Goal: Task Accomplishment & Management: Complete application form

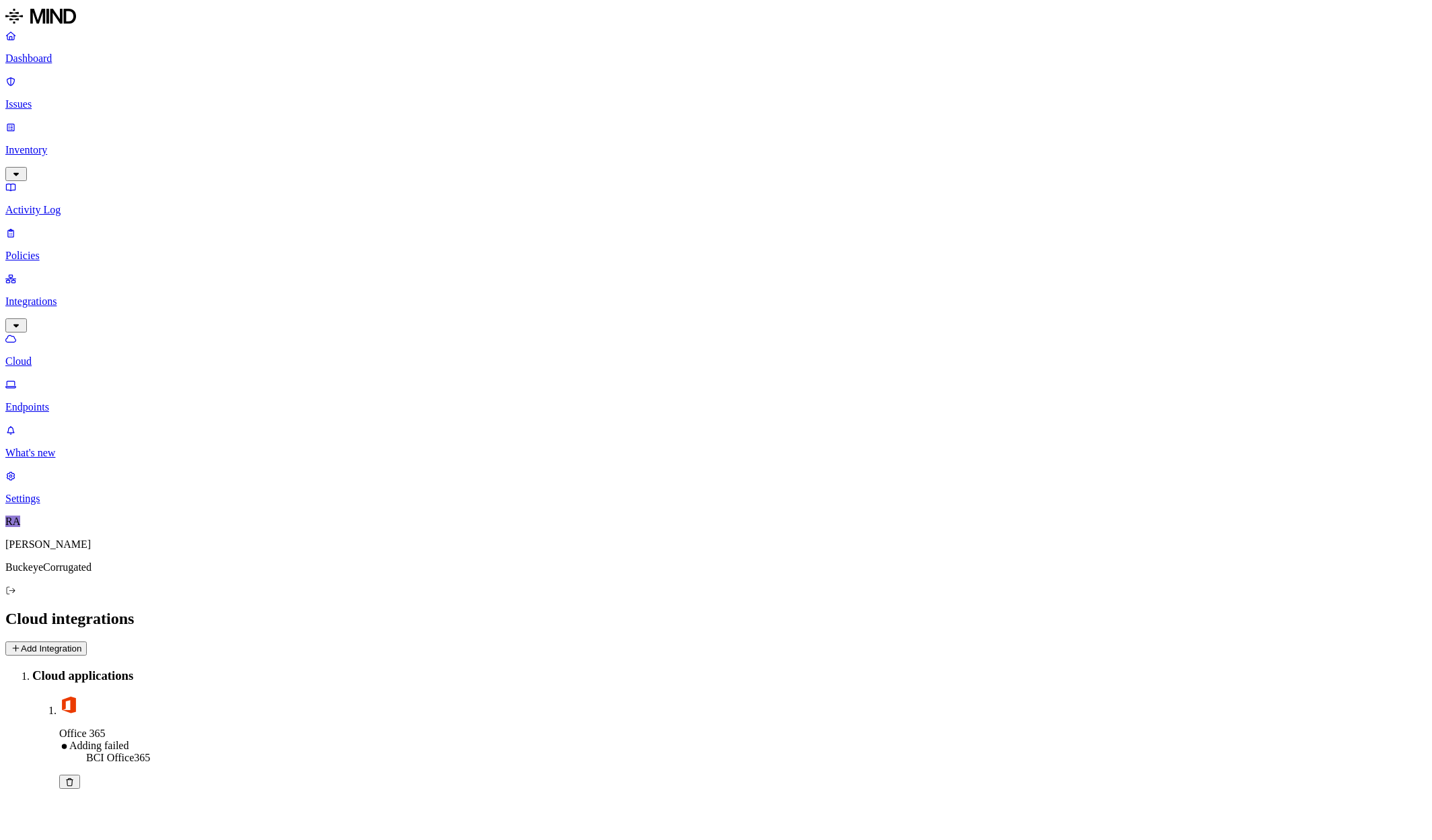
click at [75, 778] on icon at bounding box center [70, 781] width 10 height 8
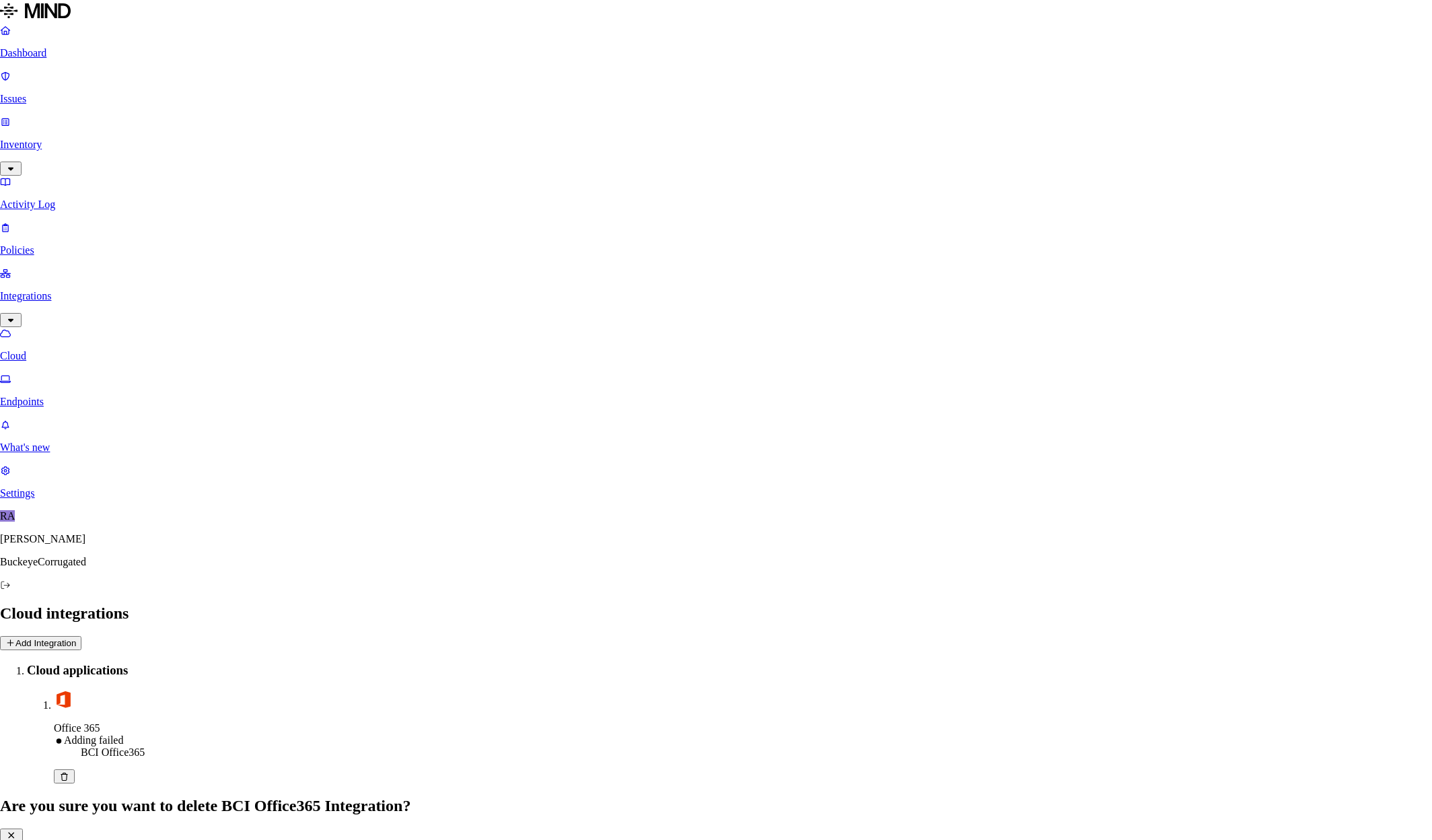
drag, startPoint x: 344, startPoint y: 254, endPoint x: 412, endPoint y: 231, distance: 71.8
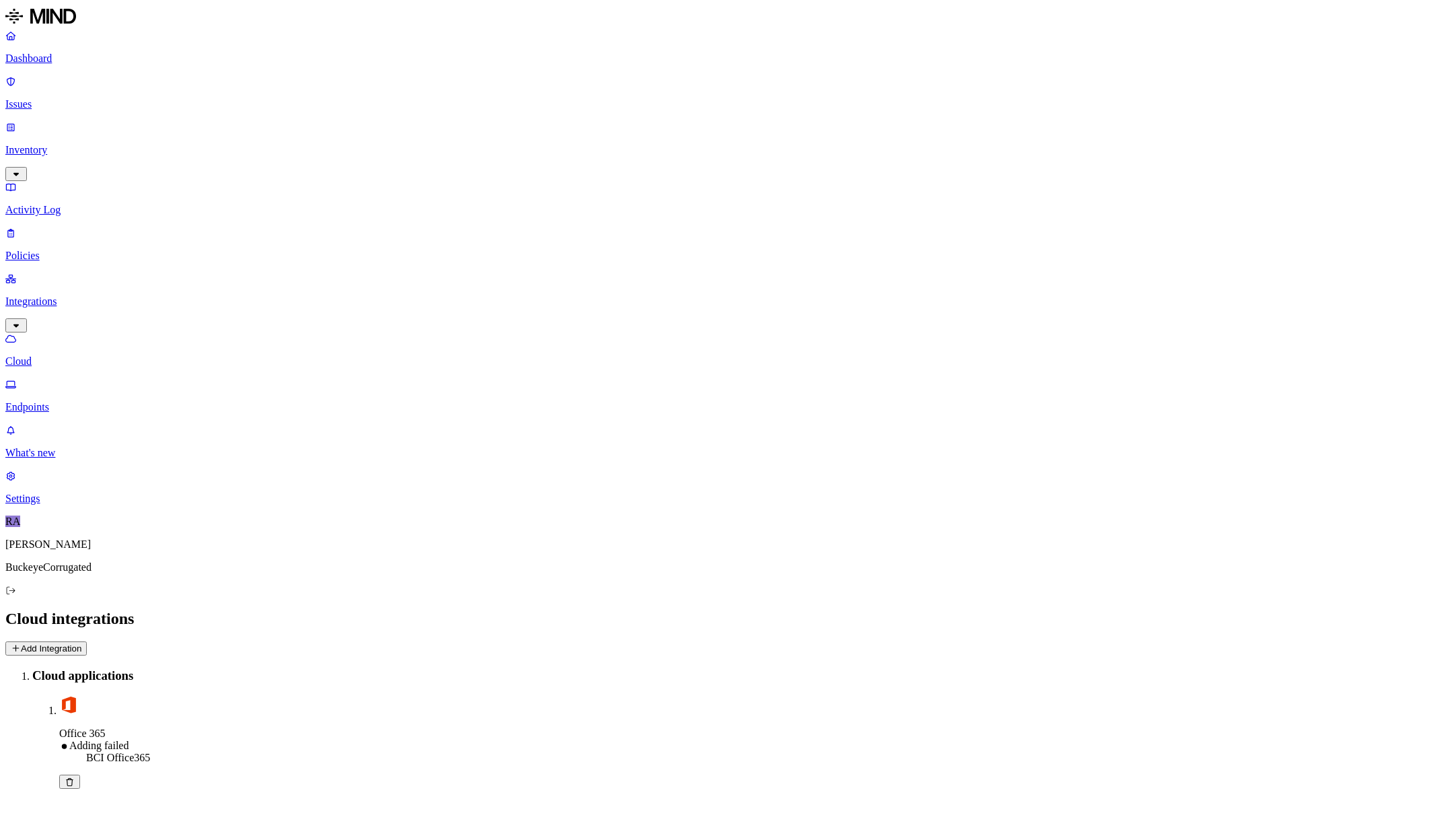
click at [75, 778] on icon at bounding box center [70, 781] width 10 height 8
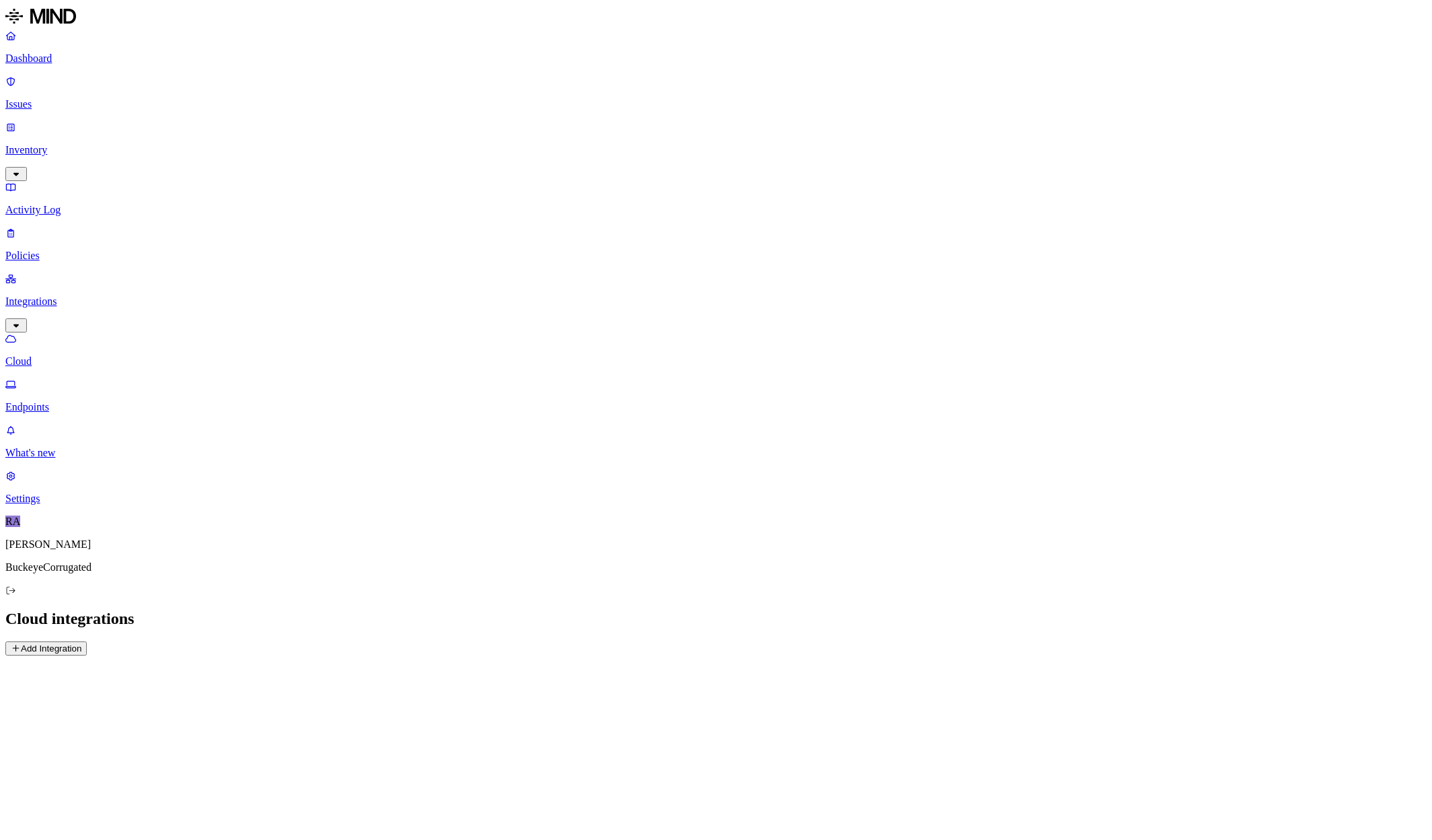
click at [87, 641] on button "Add Integration" at bounding box center [46, 648] width 81 height 14
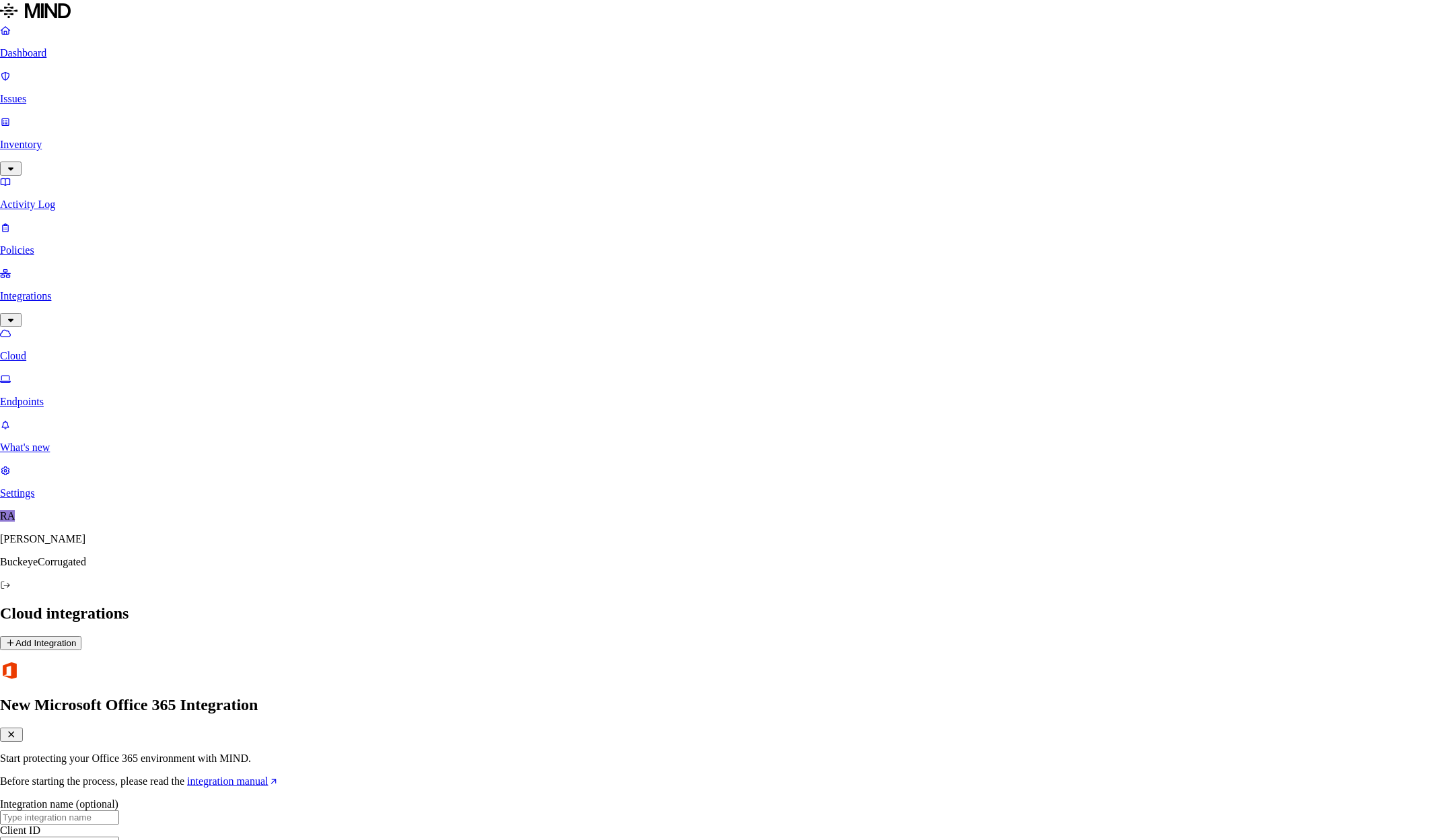
click at [119, 810] on input "text" at bounding box center [60, 817] width 119 height 14
type input "BCI O365"
click at [119, 837] on input "text" at bounding box center [60, 843] width 119 height 14
paste input "b091ec4f-9e4d-4159-88fa-8cae899b20be"
type input "b091ec4f-9e4d-4159-88fa-8cae899b20be"
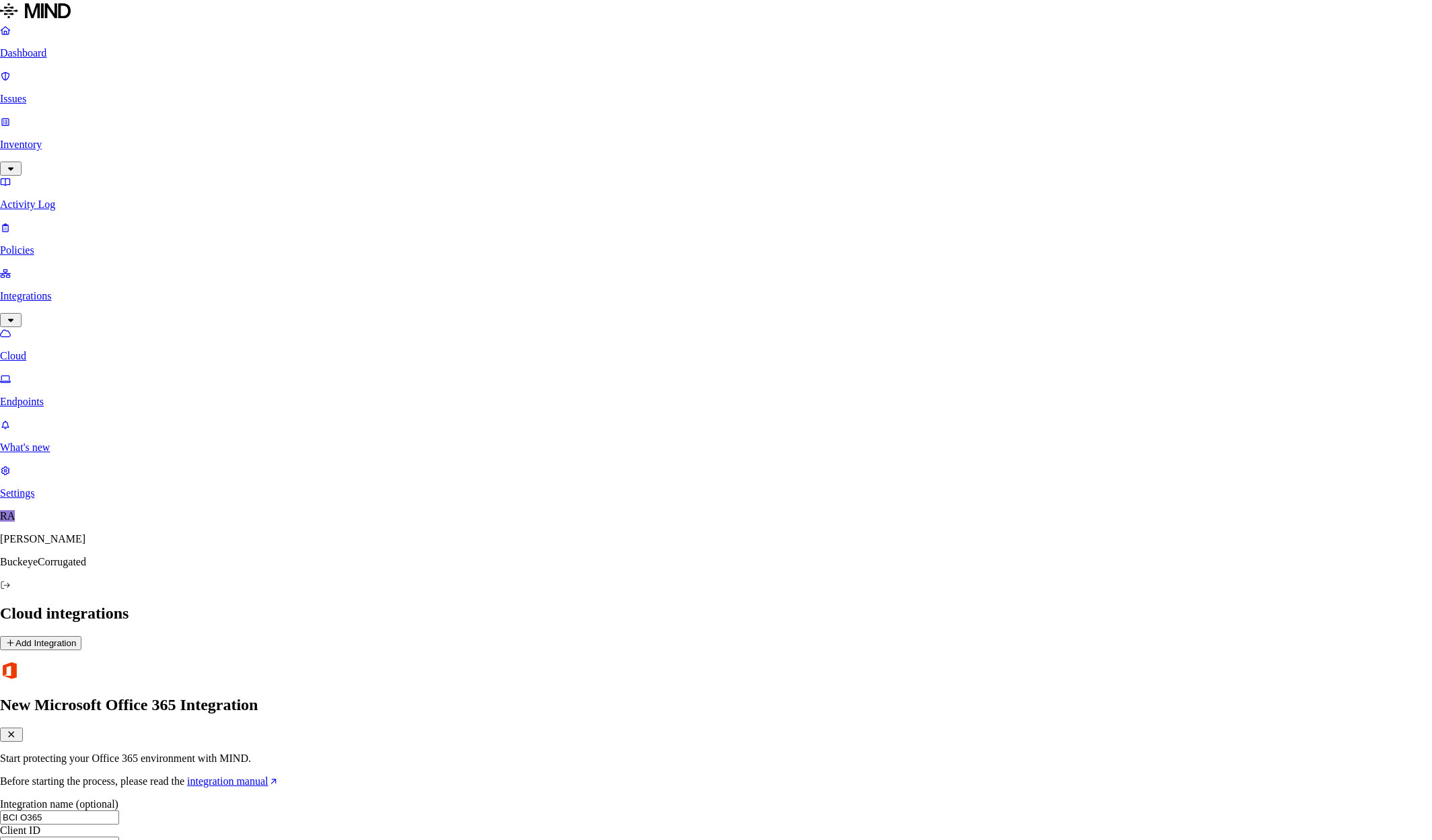
paste input "d976b409-b1f2-4662-99da-f6c8aa0e7b65"
type input "d976b409-b1f2-4662-99da-f6c8aa0e7b65"
drag, startPoint x: 734, startPoint y: 325, endPoint x: 483, endPoint y: 315, distance: 251.2
click at [483, 315] on body "Dashboard Issues Inventory Activity Log Policies Integrations Cloud Endpoints W…" at bounding box center [716, 475] width 1432 height 951
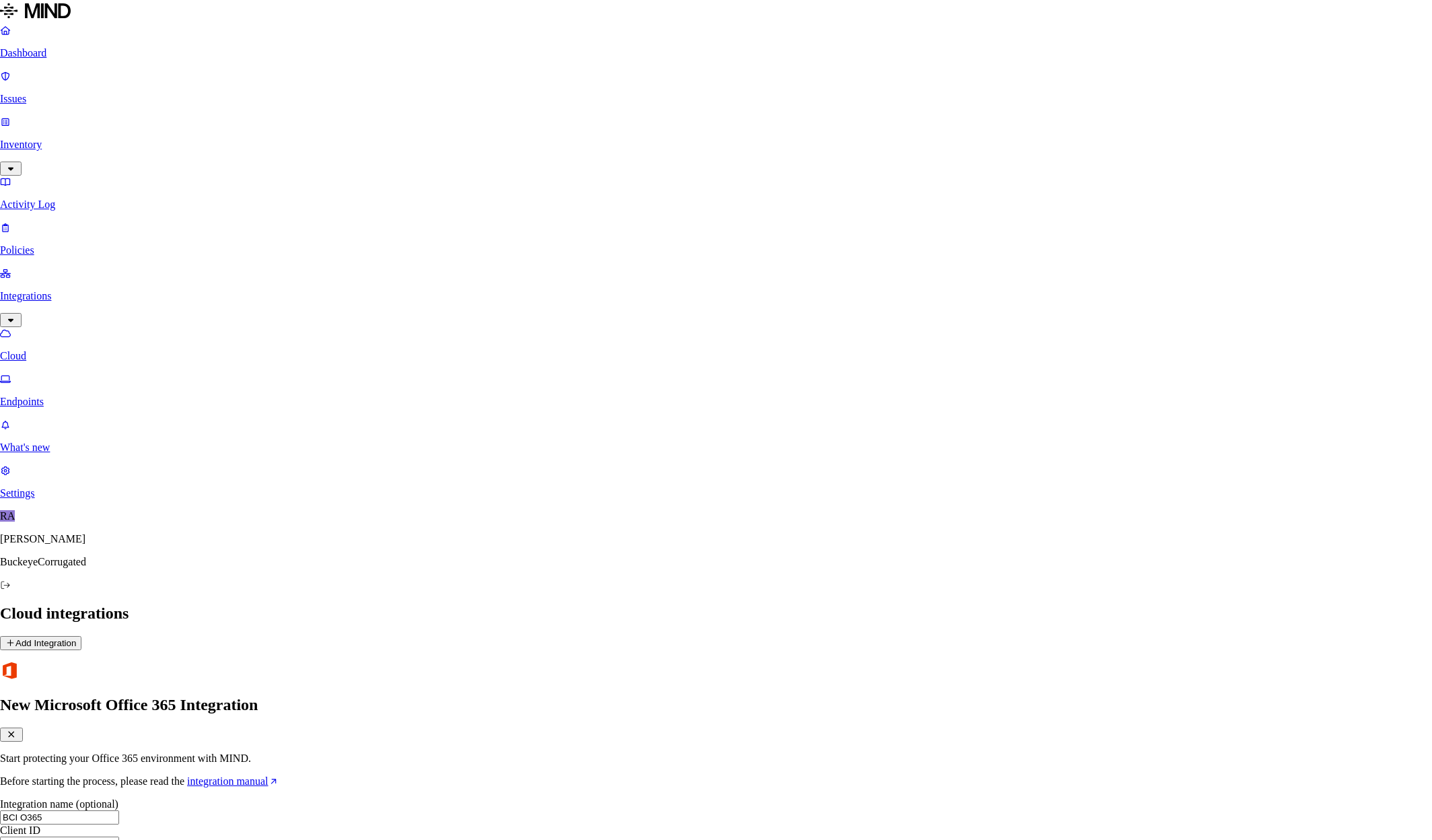
paste input "d976b409-b1f2-4662-99da-f6c8aa0e7b65"
type input "d976b409-b1f2-4662-99da-f6c8aa0e7b65"
paste input "pnJ8Q~DEWX2xgXAfejOltPHz38WJsMzAOGehhb35"
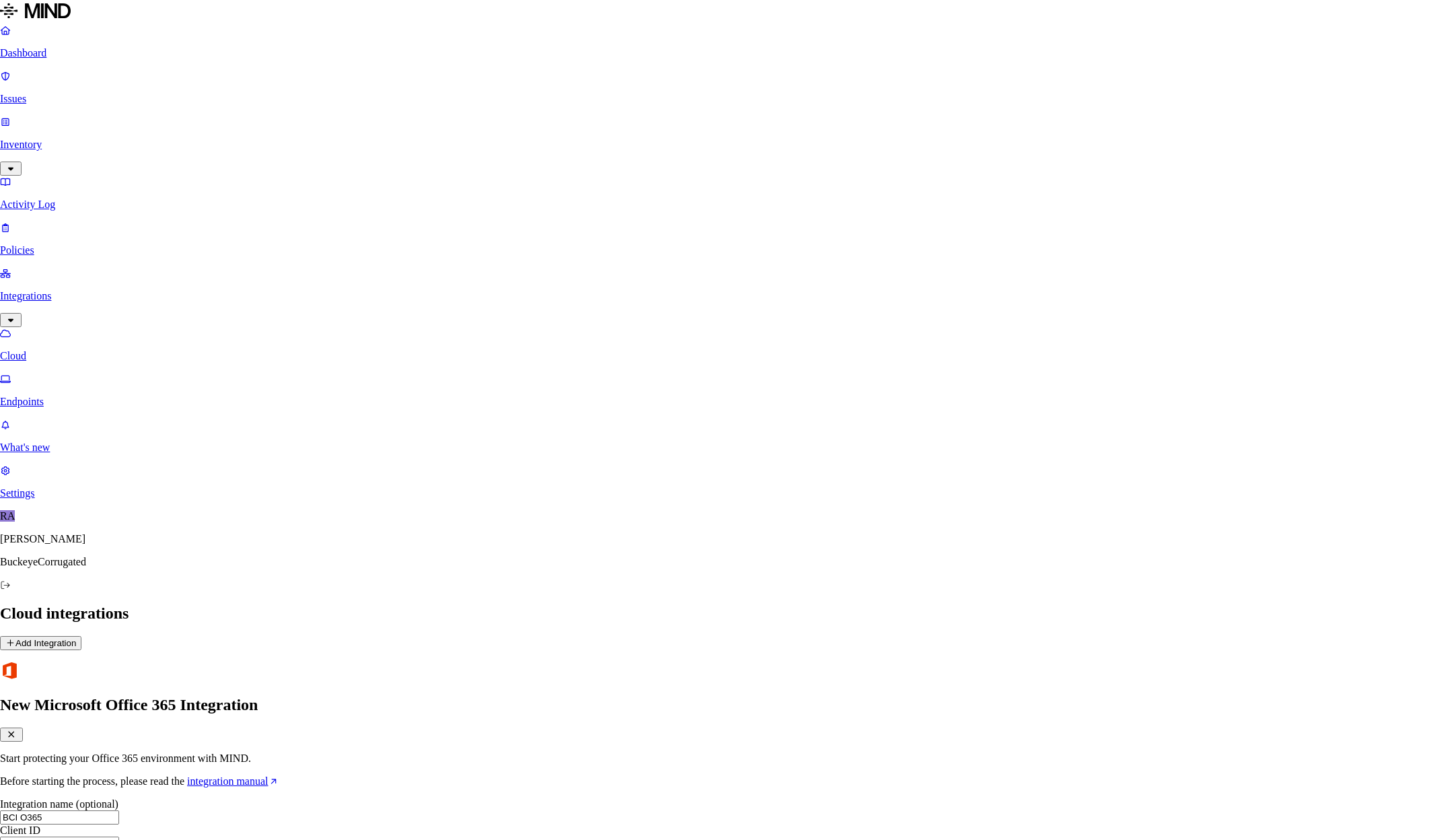
type input "pnJ8Q~DEWX2xgXAfejOltPHz38WJsMzAOGehhb35"
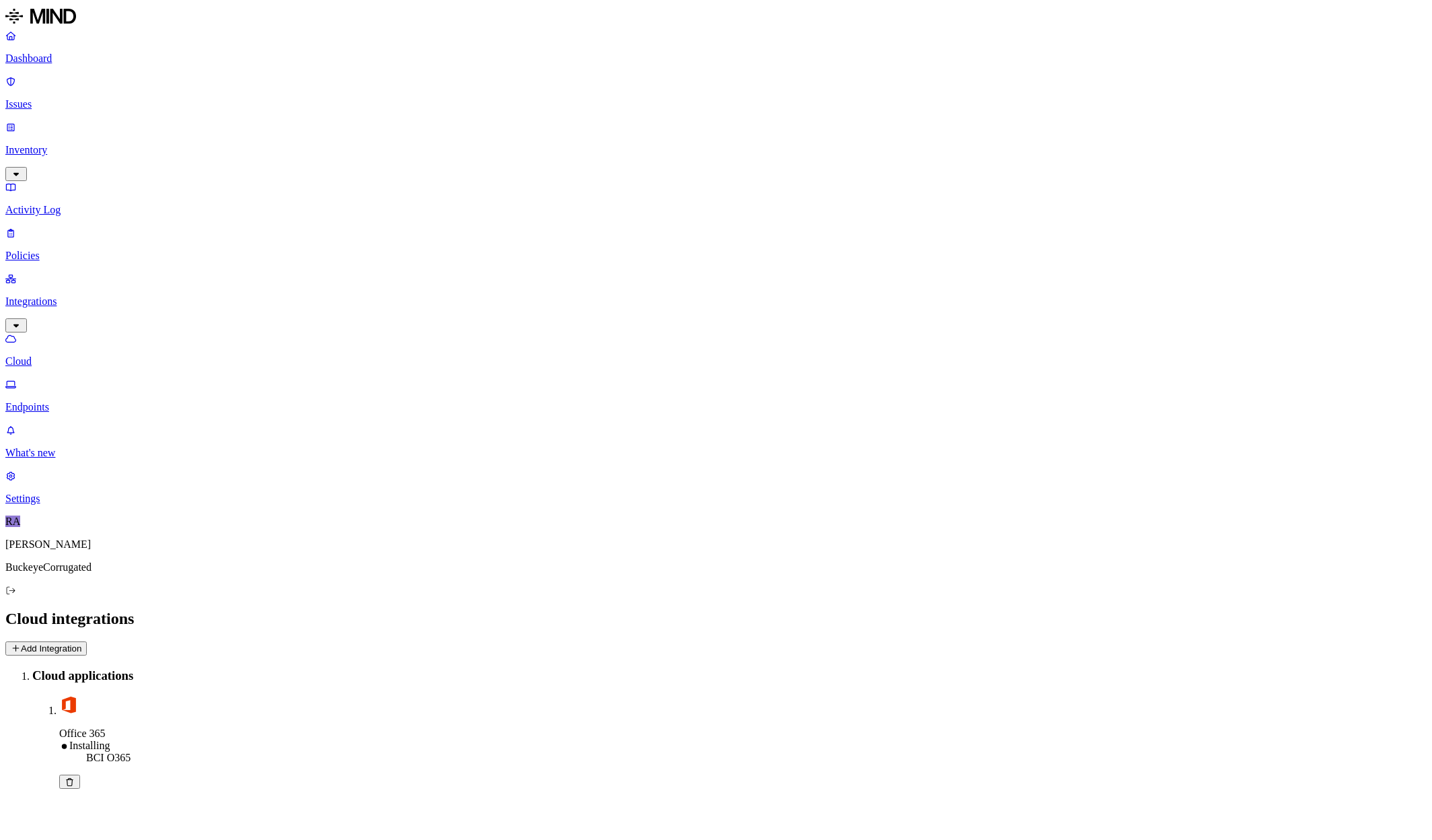
click at [63, 144] on p "Inventory" at bounding box center [716, 150] width 1422 height 12
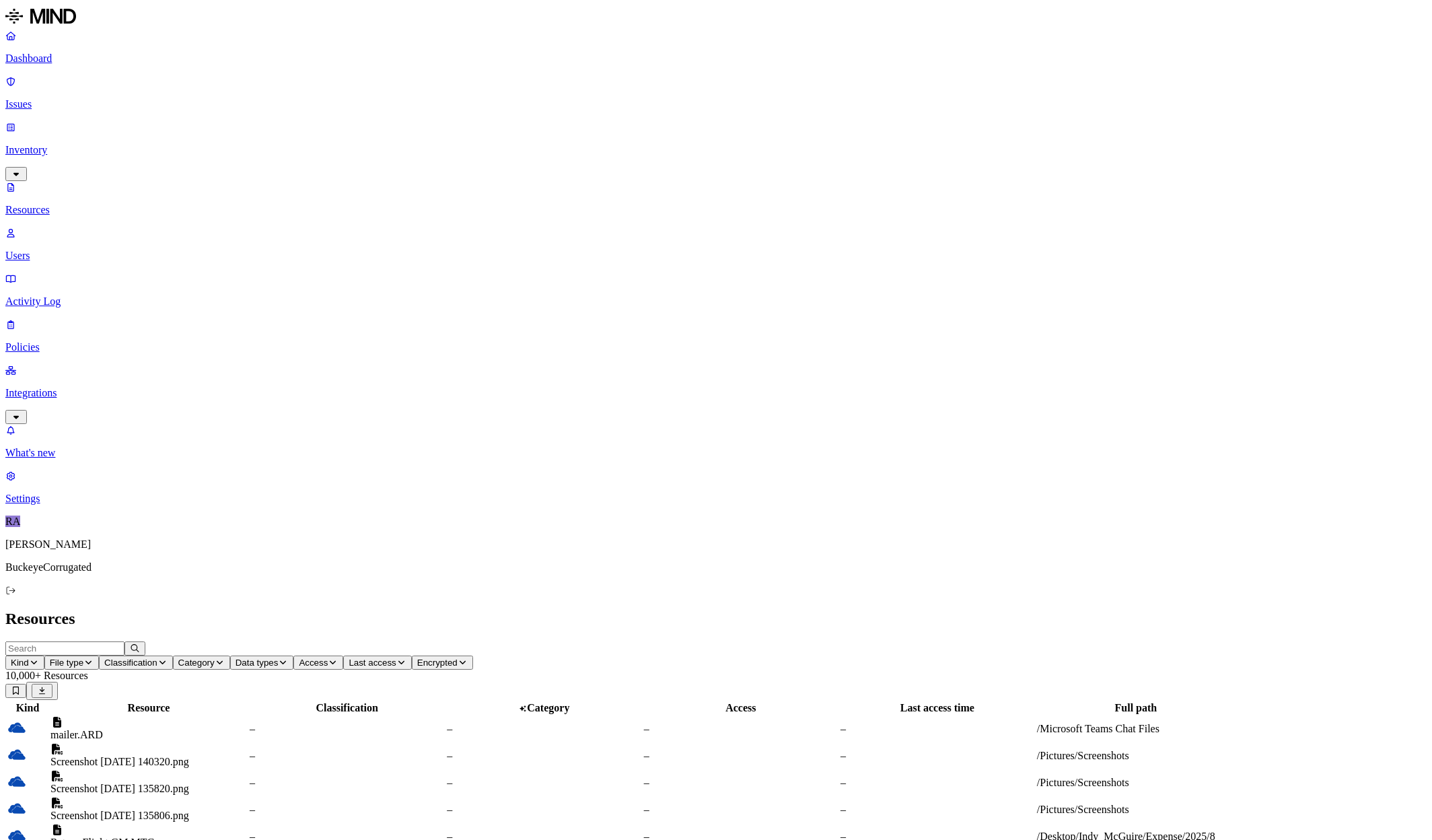
click at [60, 249] on p "Users" at bounding box center [716, 256] width 1422 height 12
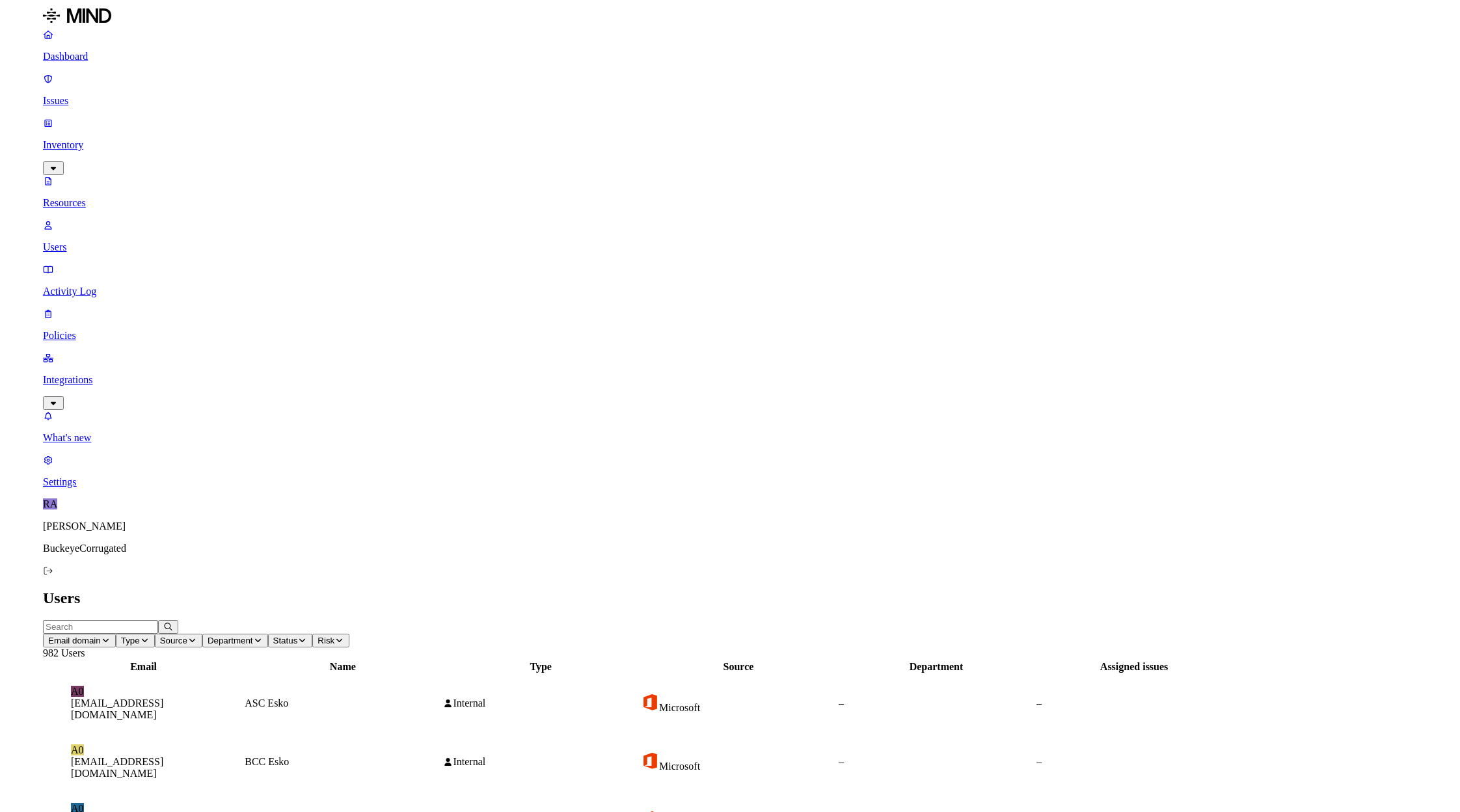
scroll to position [95, 0]
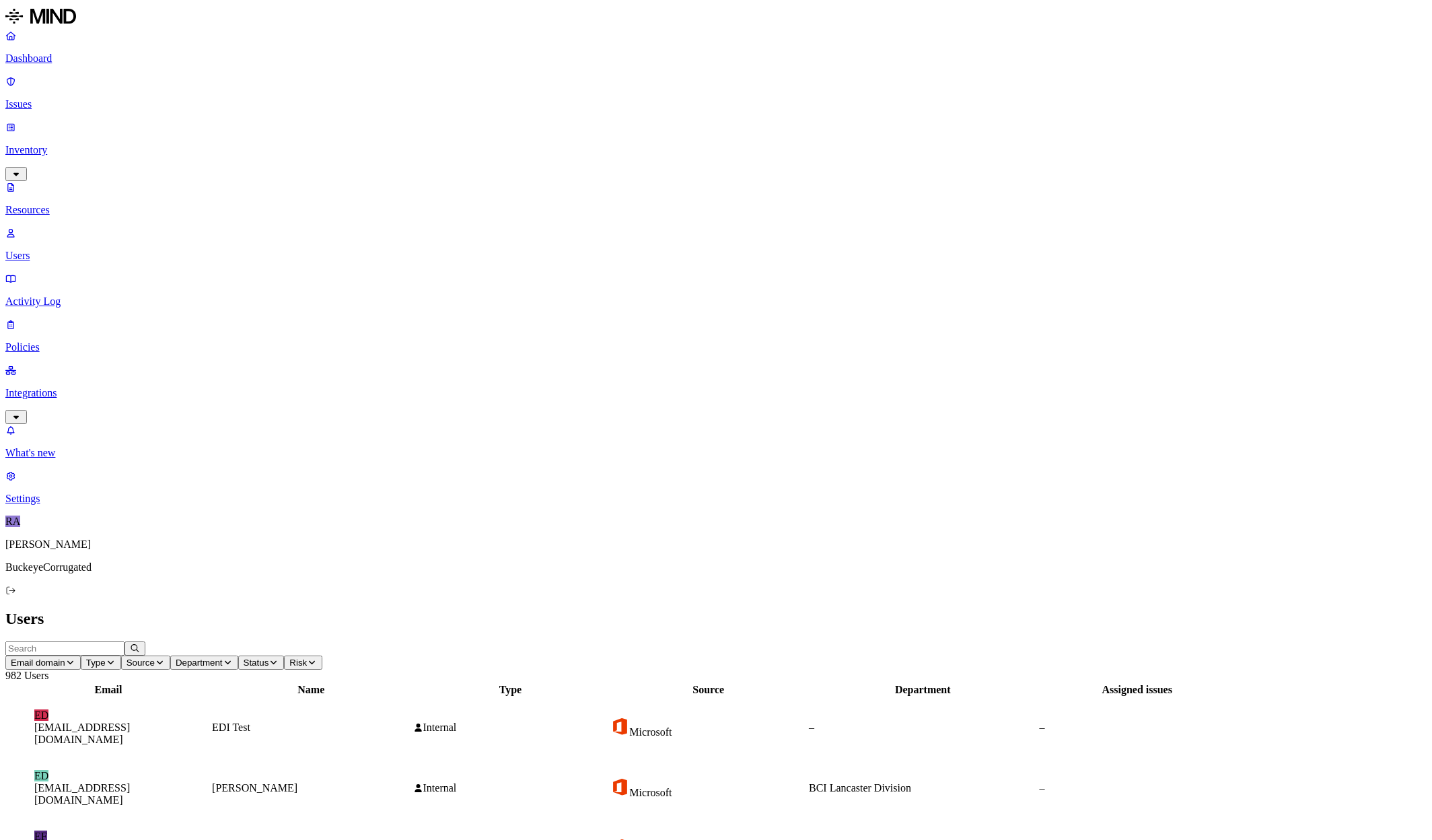
click at [78, 387] on p "Integrations" at bounding box center [716, 393] width 1422 height 12
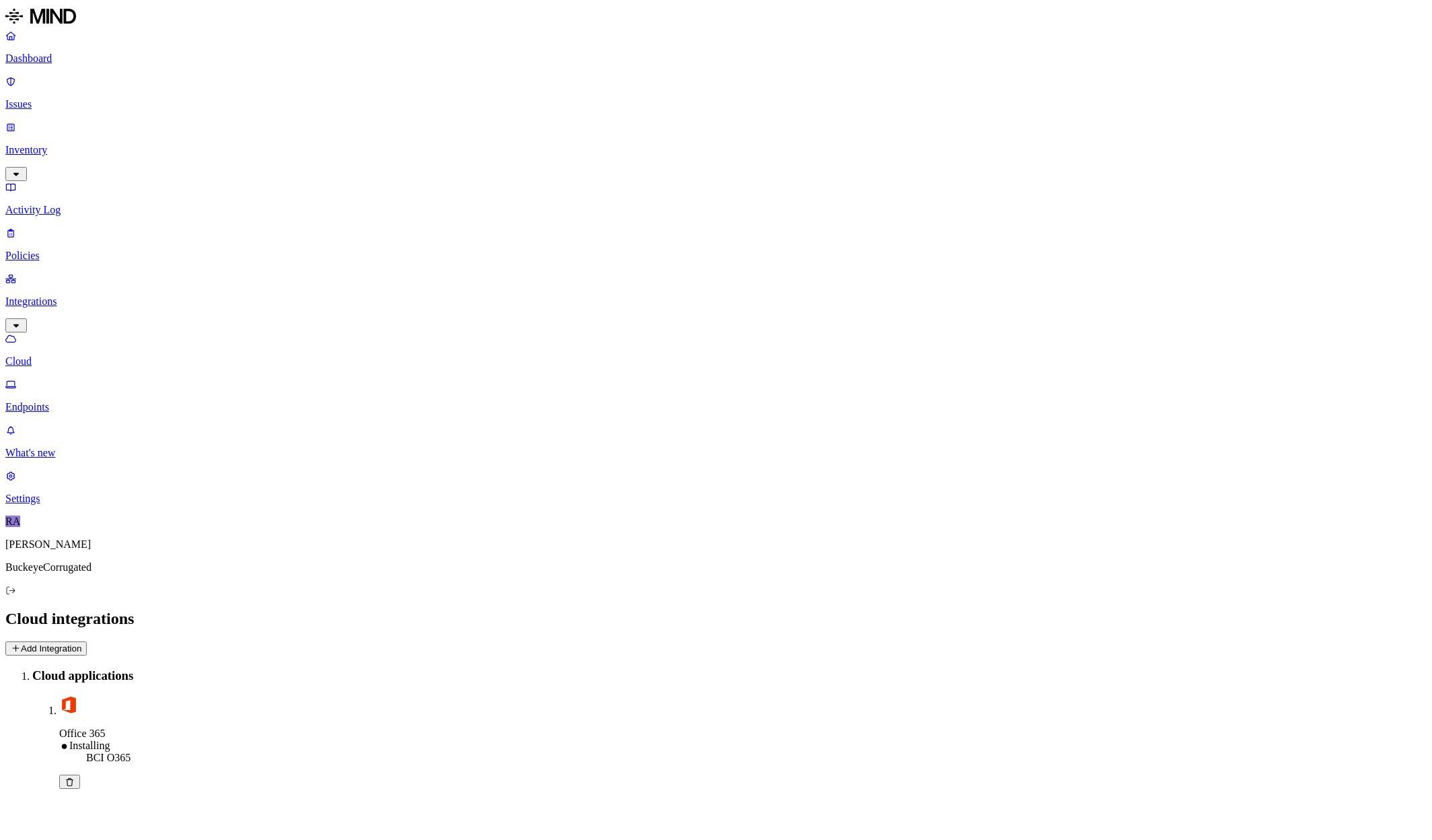
click at [66, 401] on p "Endpoints" at bounding box center [716, 407] width 1422 height 12
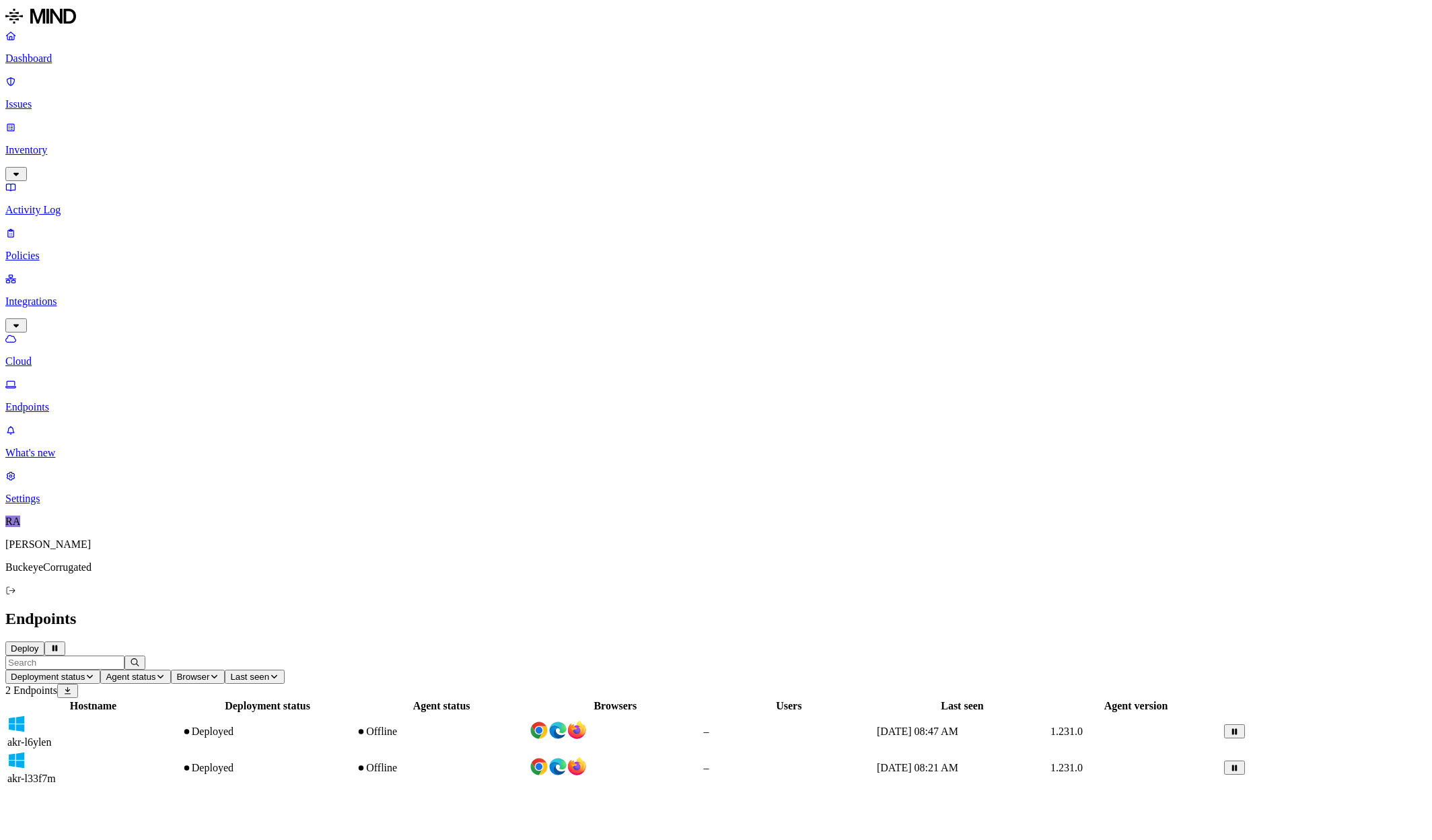
drag, startPoint x: 73, startPoint y: 106, endPoint x: 70, endPoint y: 127, distance: 21.2
click at [73, 144] on p "Inventory" at bounding box center [716, 150] width 1422 height 12
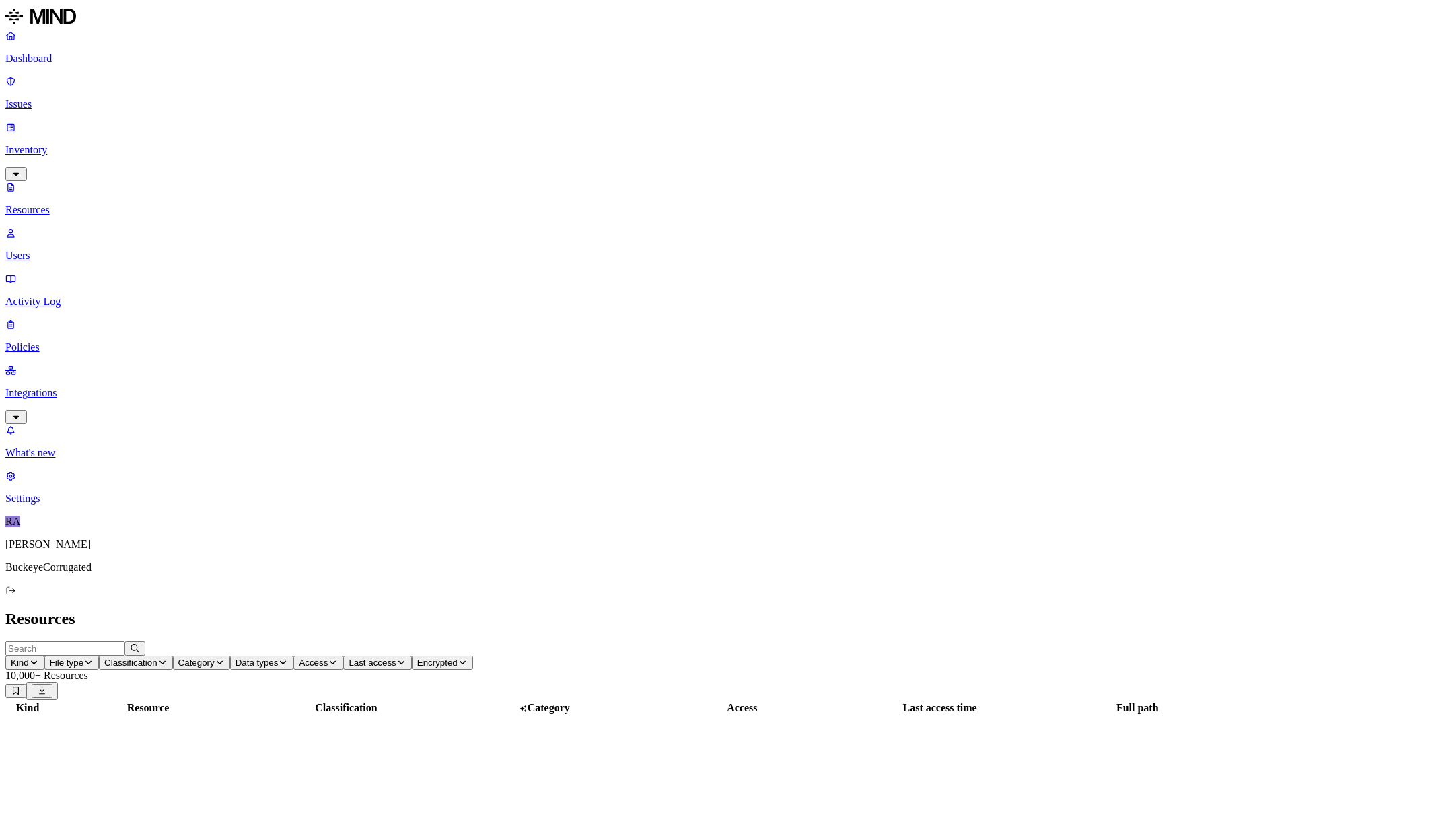
click at [66, 249] on p "Users" at bounding box center [716, 256] width 1422 height 12
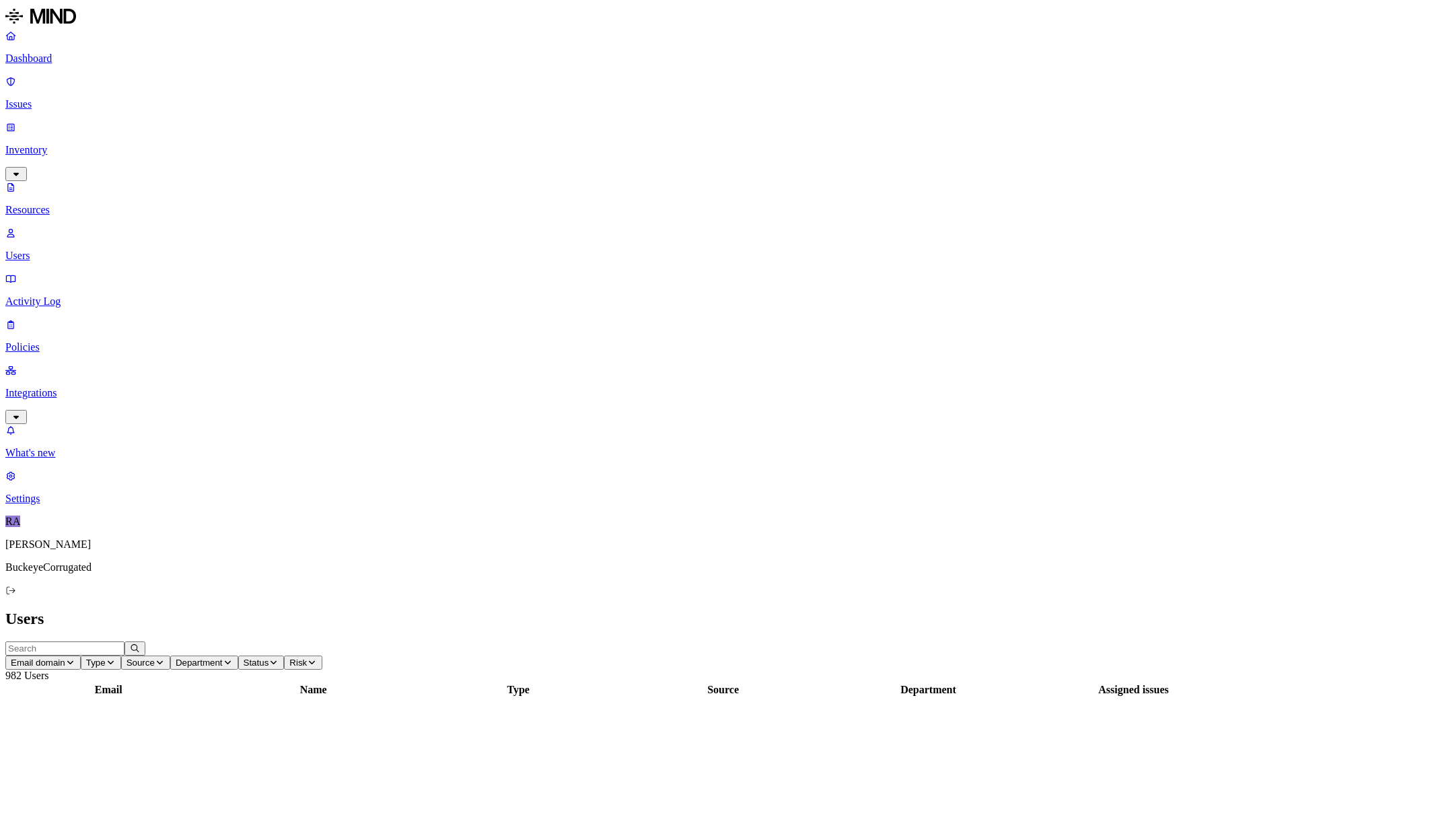
click at [58, 387] on p "Integrations" at bounding box center [716, 393] width 1422 height 12
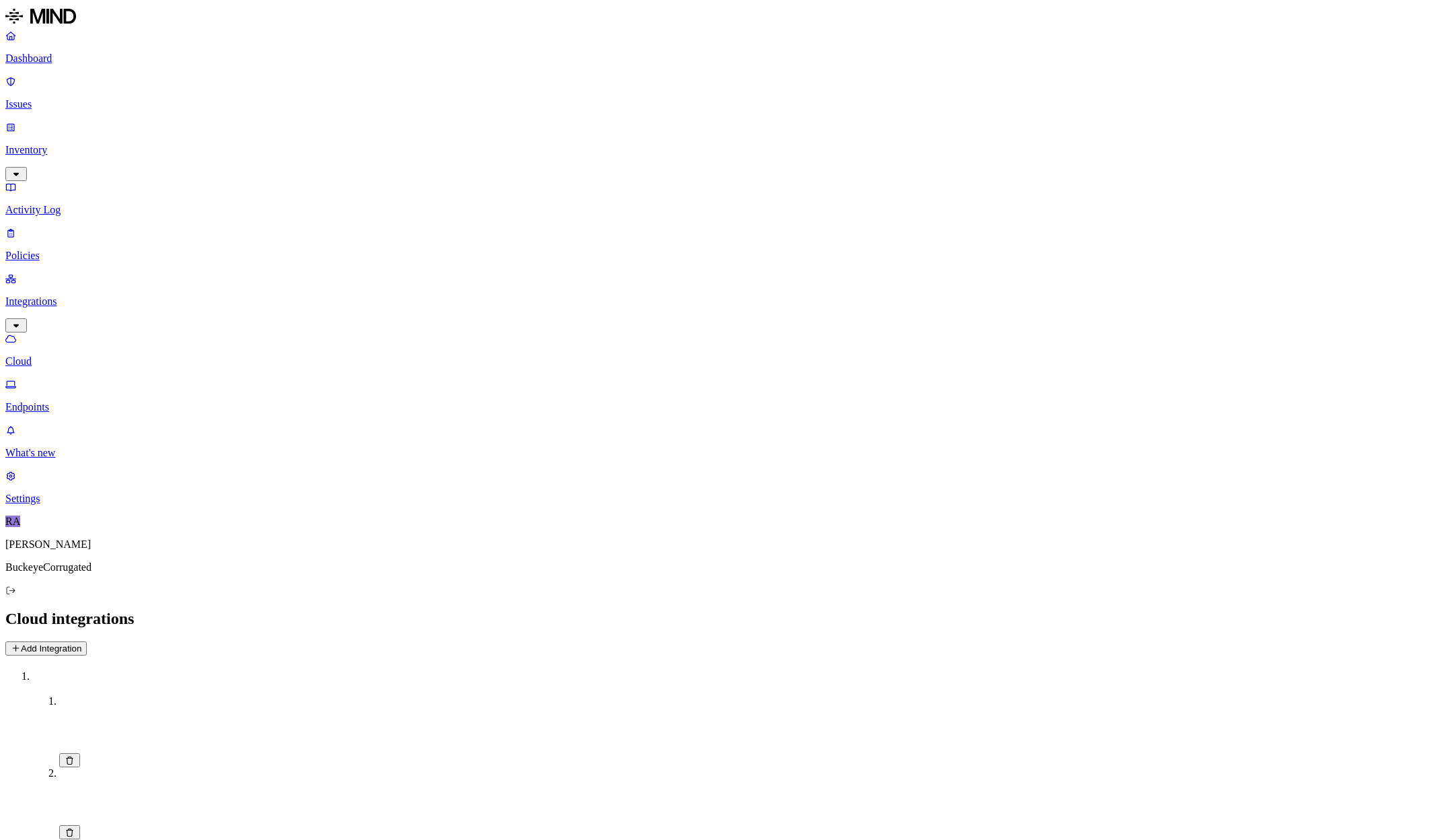
click at [59, 401] on p "Endpoints" at bounding box center [716, 407] width 1422 height 12
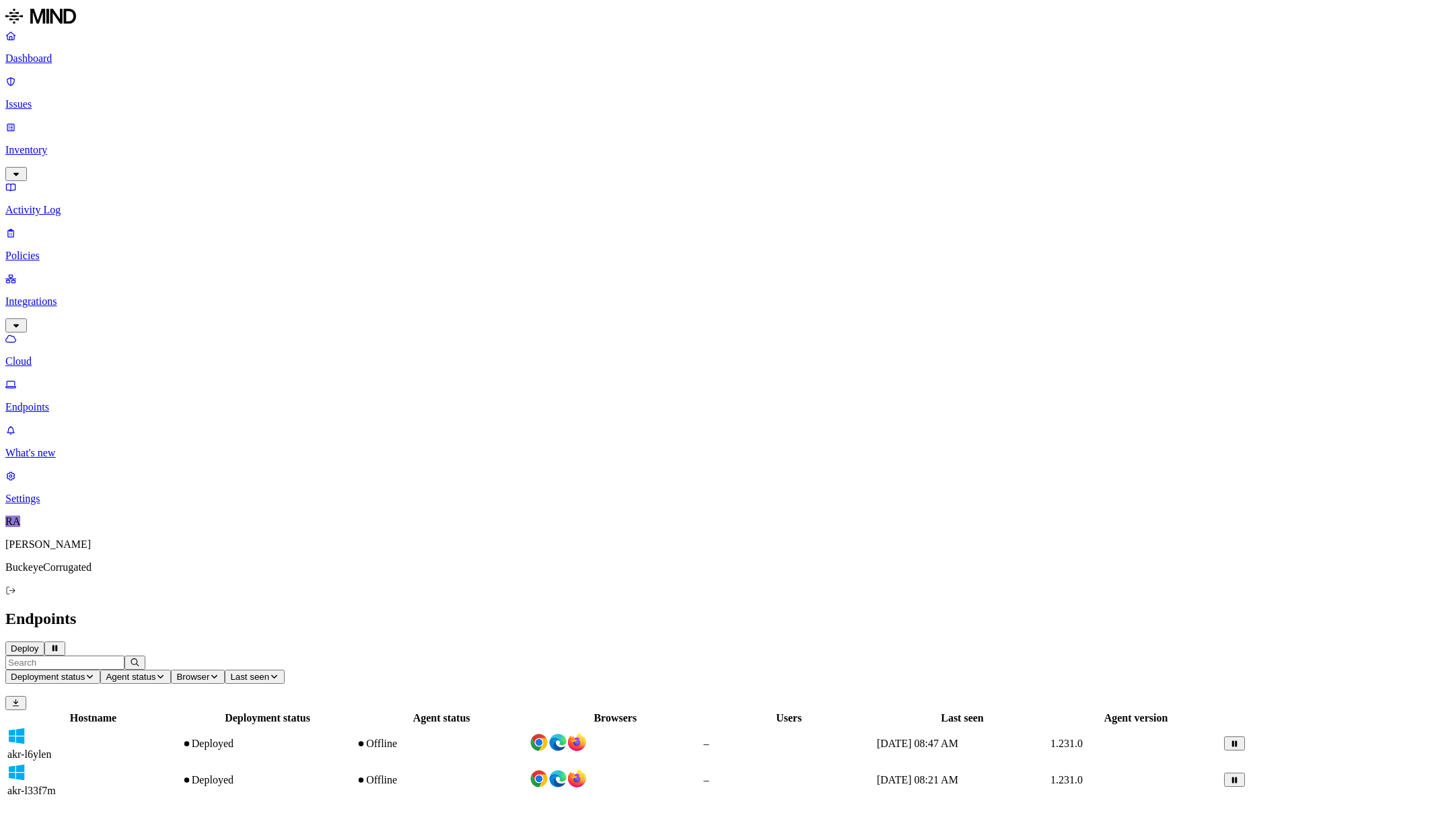
click at [548, 733] on img at bounding box center [539, 742] width 19 height 19
click at [179, 763] on div "akr-l33f7m" at bounding box center [93, 780] width 172 height 34
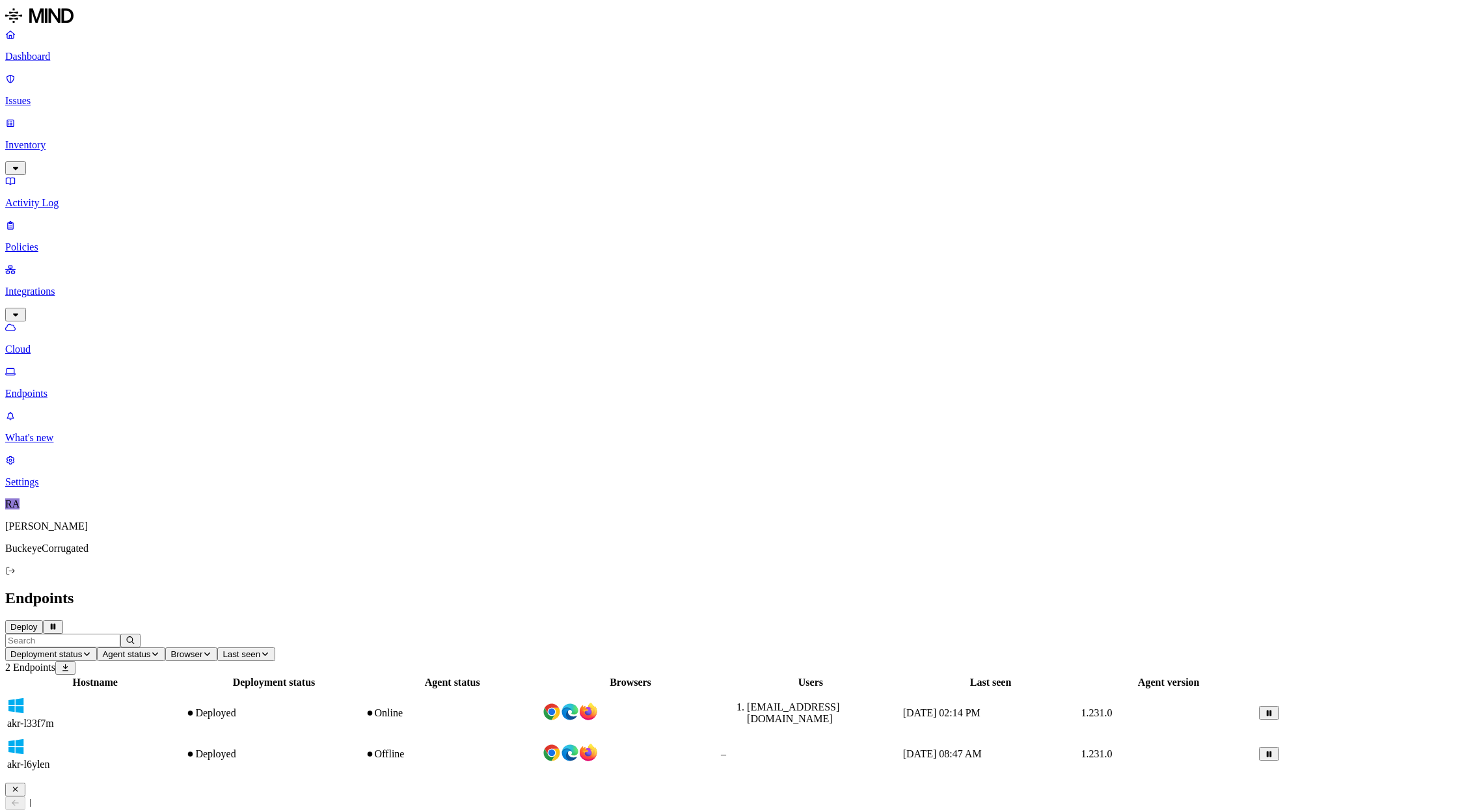
click at [362, 737] on td "Deployed" at bounding box center [273, 754] width 178 height 34
click at [361, 748] on div "Deployed" at bounding box center [273, 754] width 176 height 12
click at [361, 707] on div "Deployed" at bounding box center [273, 713] width 176 height 12
drag, startPoint x: 493, startPoint y: 133, endPoint x: 493, endPoint y: 125, distance: 8.0
click at [362, 737] on td "Deployed" at bounding box center [273, 754] width 178 height 34
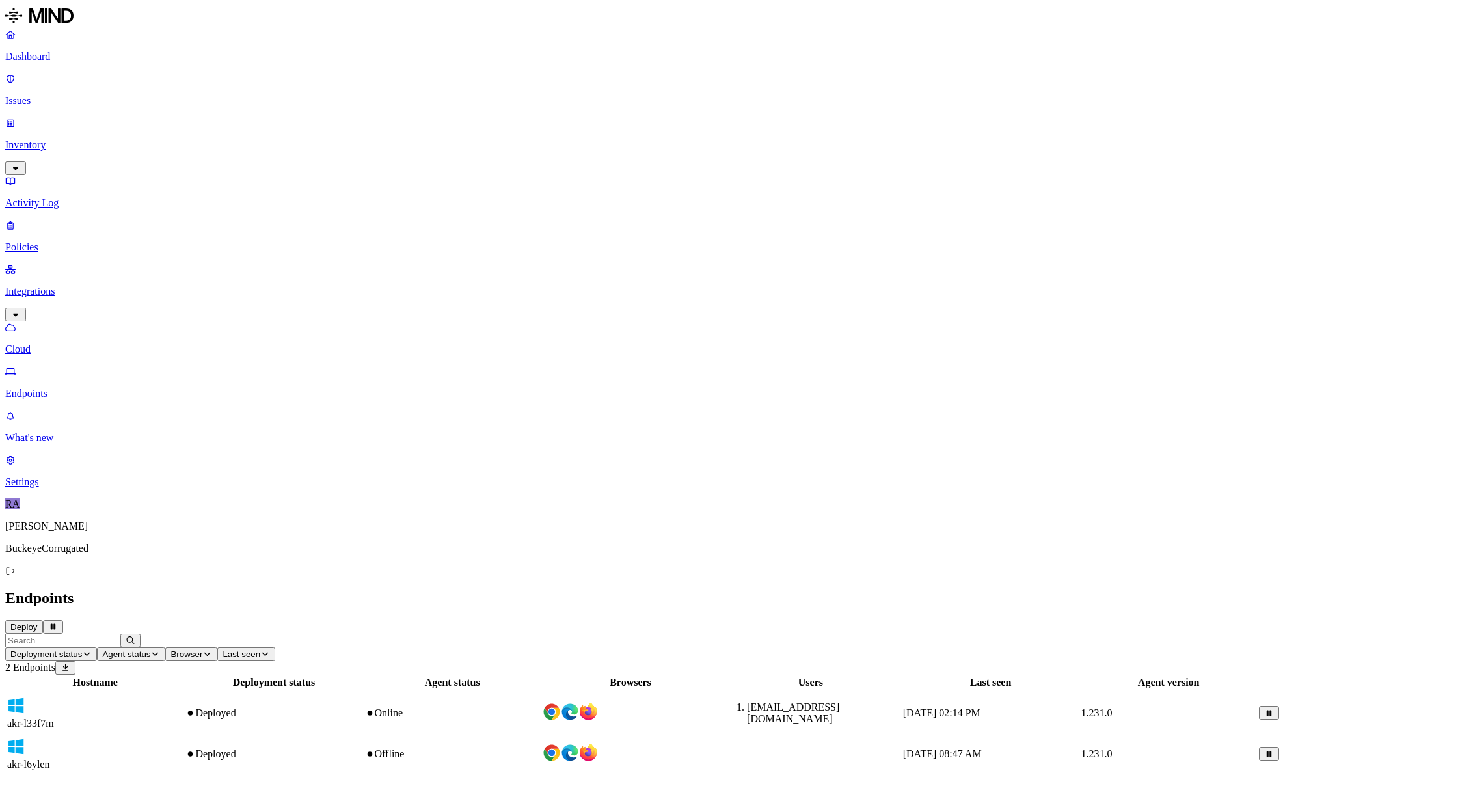
click at [361, 707] on div "Deployed" at bounding box center [273, 713] width 176 height 12
click at [361, 748] on div "Deployed" at bounding box center [273, 754] width 176 height 12
click at [54, 764] on span "akr-l33f7m" at bounding box center [31, 769] width 47 height 11
